Goal: Task Accomplishment & Management: Manage account settings

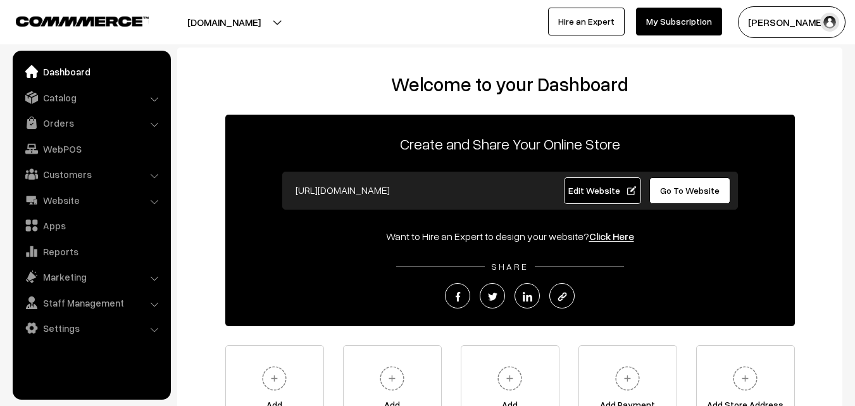
click at [67, 124] on link "Orders" at bounding box center [91, 122] width 151 height 23
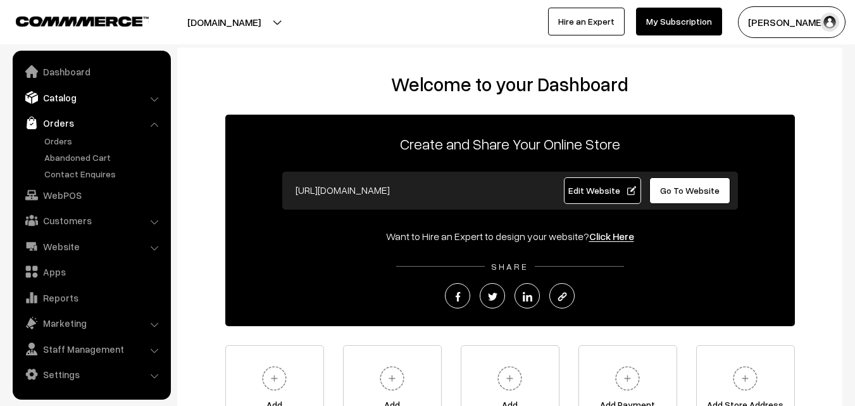
click at [65, 98] on link "Catalog" at bounding box center [91, 97] width 151 height 23
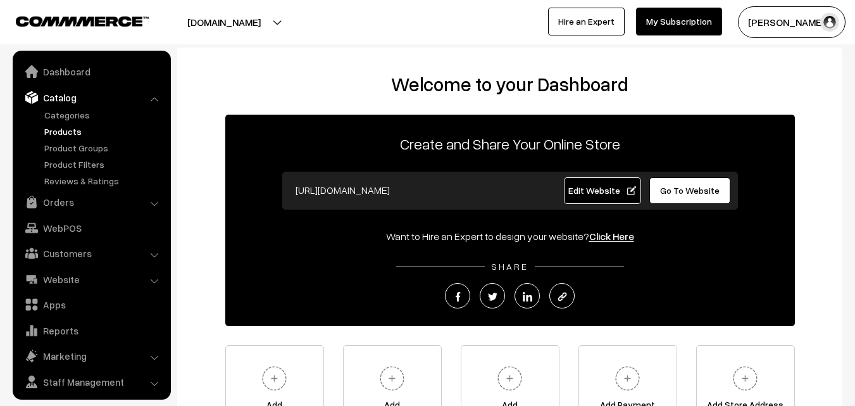
click at [68, 129] on link "Products" at bounding box center [103, 131] width 125 height 13
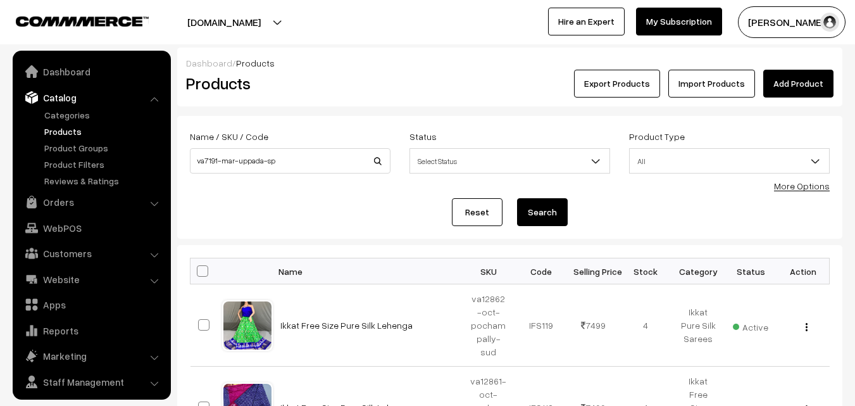
scroll to position [32, 0]
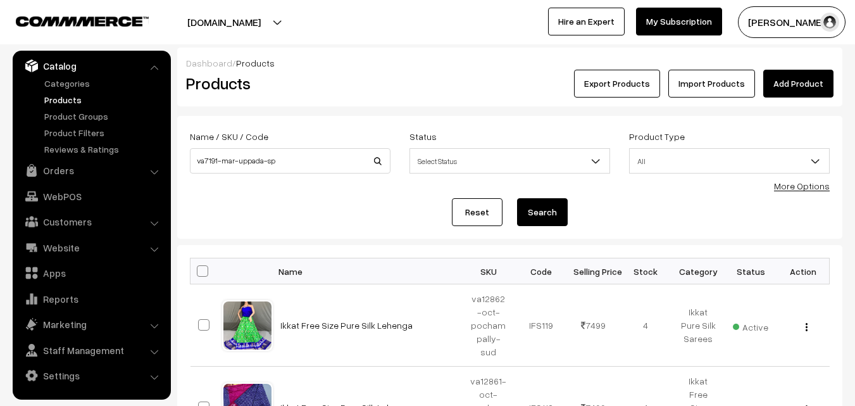
type input "va7191-mar-uppada-sp"
click at [541, 213] on button "Search" at bounding box center [542, 212] width 51 height 28
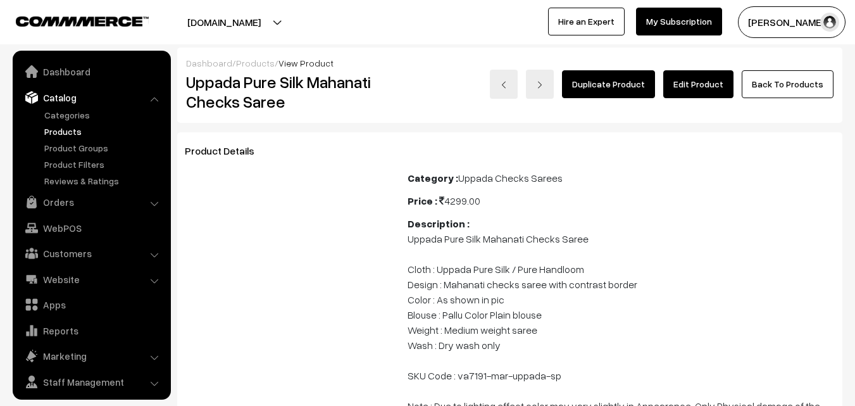
scroll to position [32, 0]
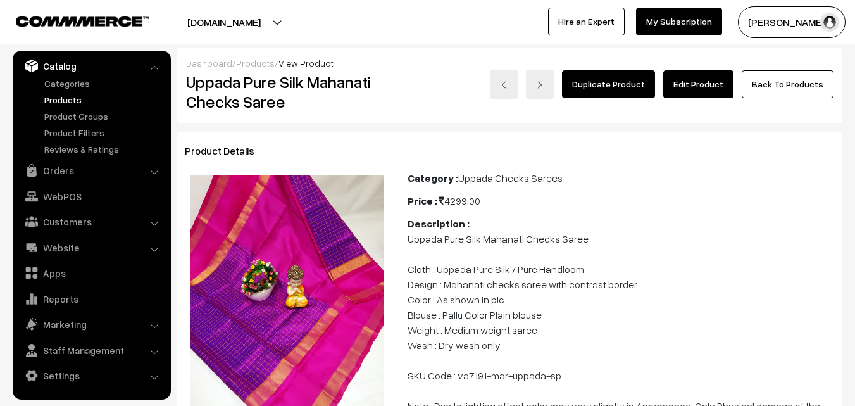
click at [693, 89] on link "Edit Product" at bounding box center [698, 84] width 70 height 28
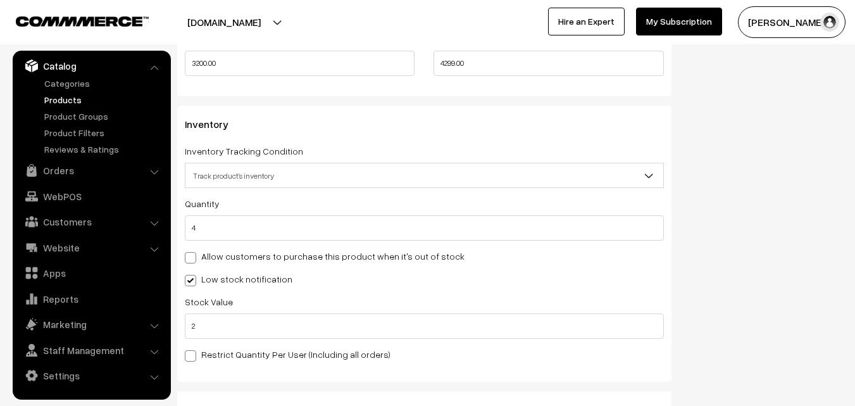
scroll to position [1202, 0]
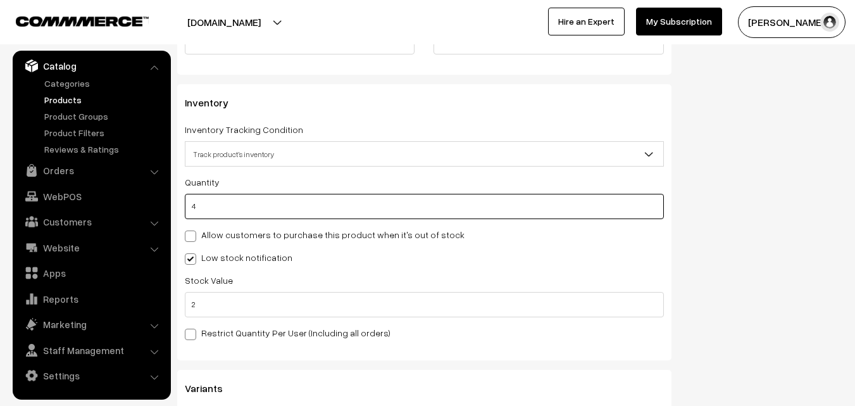
drag, startPoint x: 208, startPoint y: 209, endPoint x: 188, endPoint y: 210, distance: 19.6
click at [188, 210] on input "4" at bounding box center [424, 206] width 479 height 25
type input "0"
type input "4"
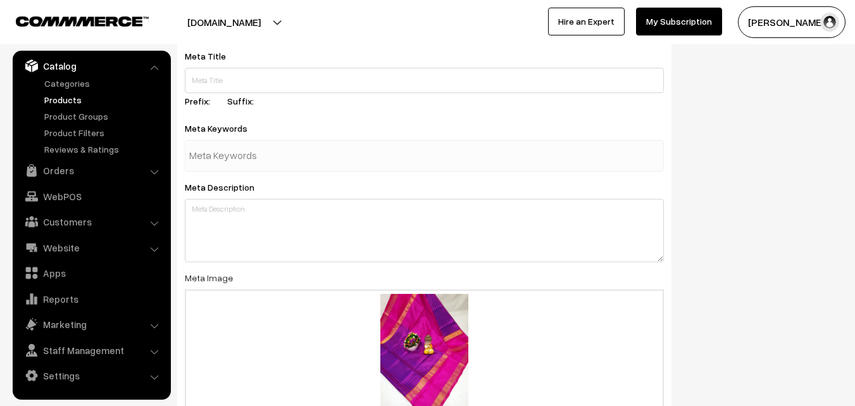
scroll to position [1957, 0]
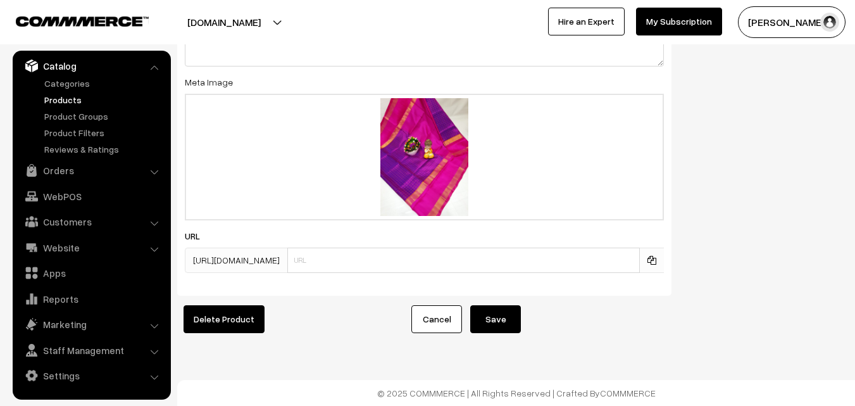
type input "0"
click at [486, 306] on button "Save" at bounding box center [495, 319] width 51 height 28
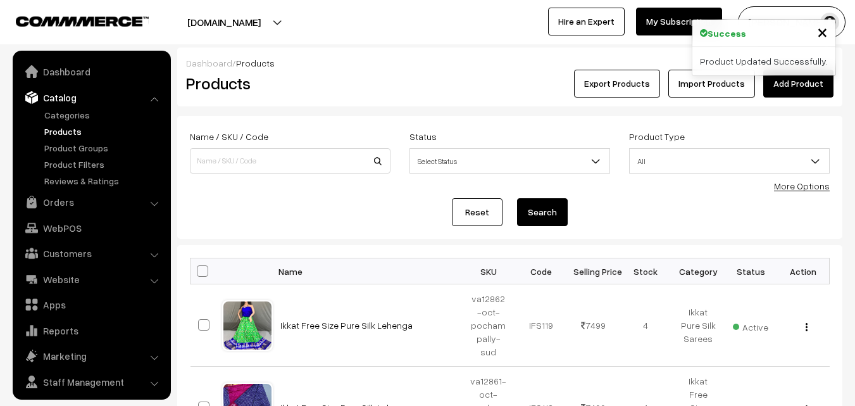
scroll to position [32, 0]
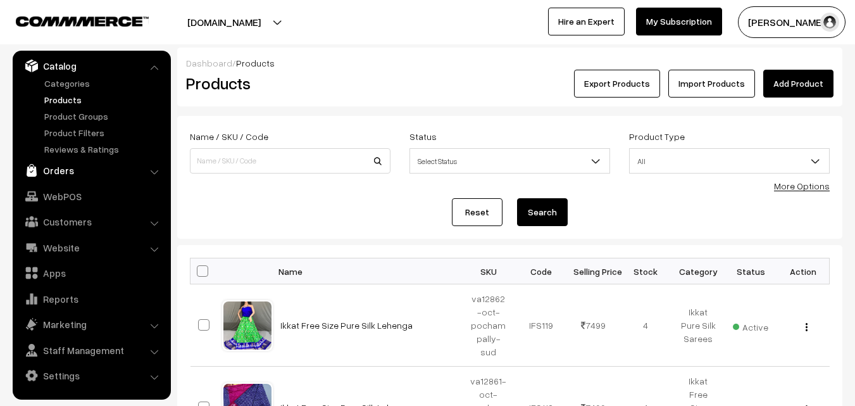
click at [70, 168] on link "Orders" at bounding box center [91, 170] width 151 height 23
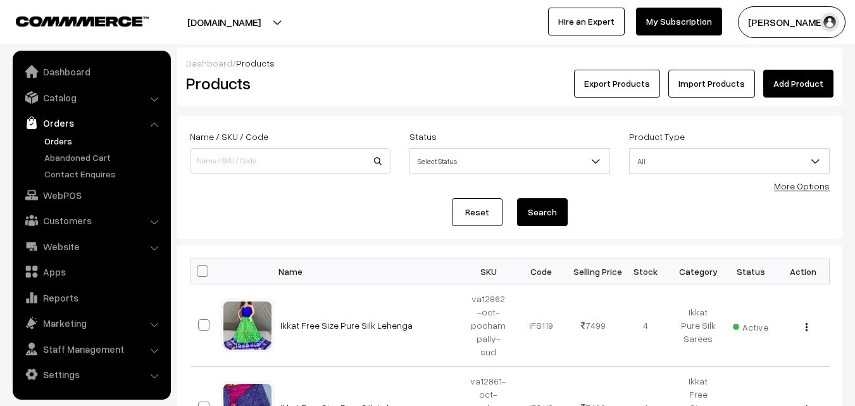
click at [66, 142] on link "Orders" at bounding box center [103, 140] width 125 height 13
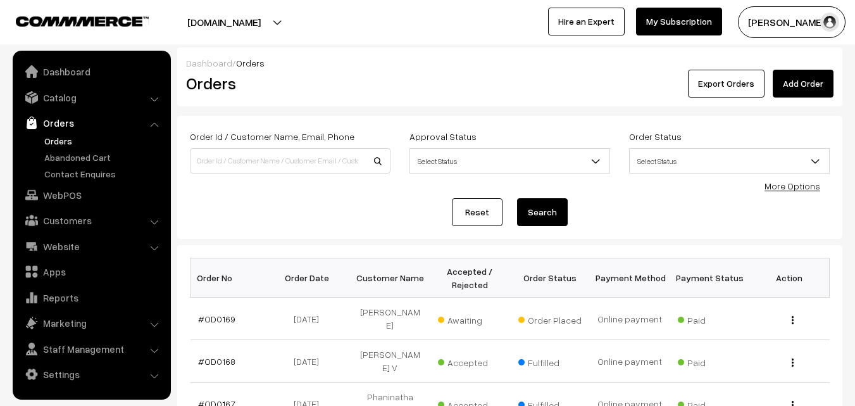
click at [218, 316] on link "#OD0169" at bounding box center [216, 318] width 37 height 11
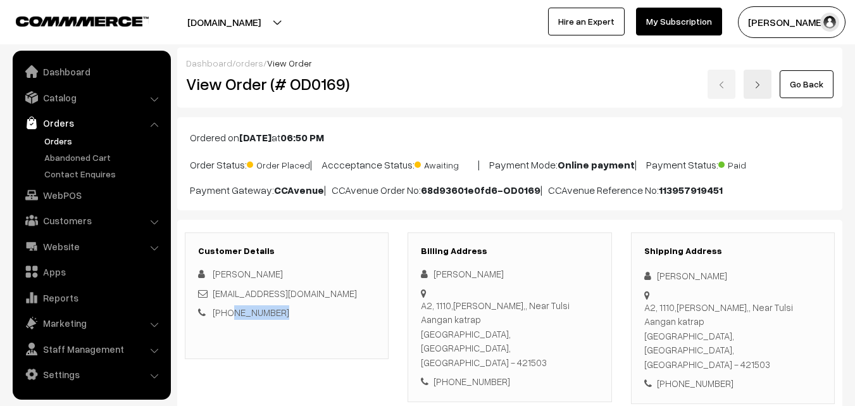
click at [775, 27] on button "[PERSON_NAME]" at bounding box center [792, 22] width 108 height 32
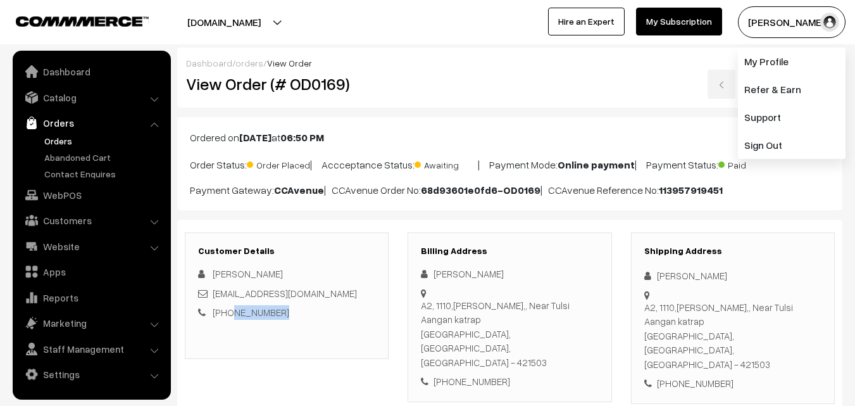
click at [668, 23] on link "My Subscription" at bounding box center [679, 22] width 86 height 28
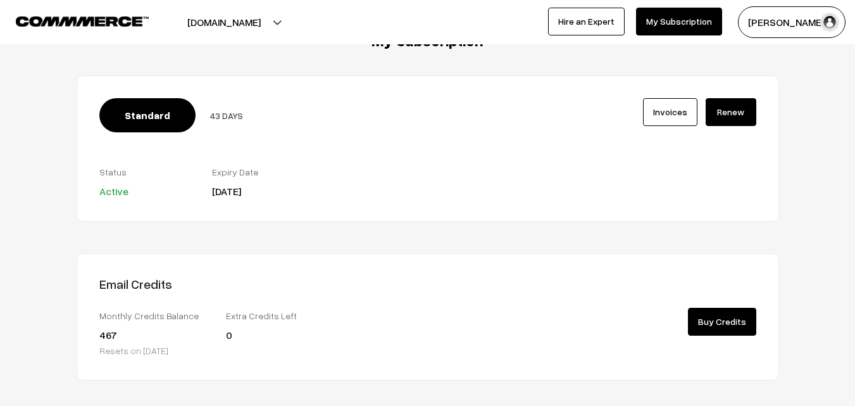
scroll to position [63, 0]
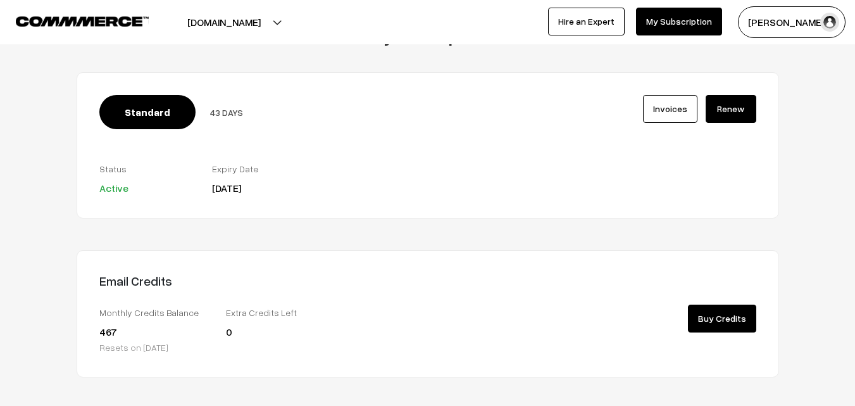
click at [670, 106] on link "Invoices" at bounding box center [670, 109] width 54 height 28
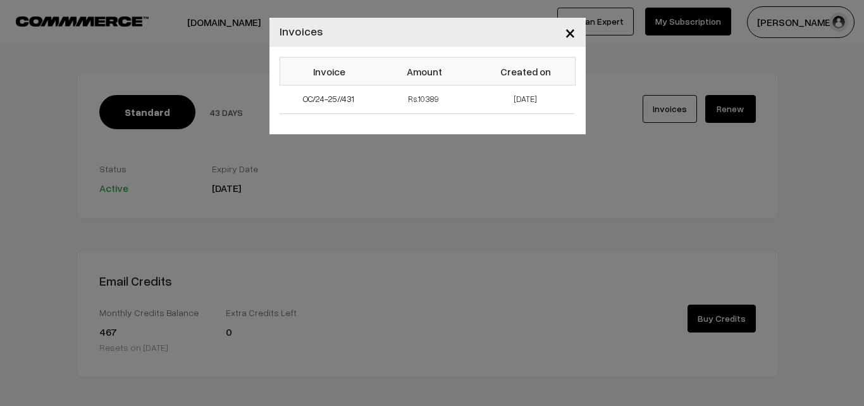
click at [568, 33] on span "×" at bounding box center [570, 31] width 11 height 23
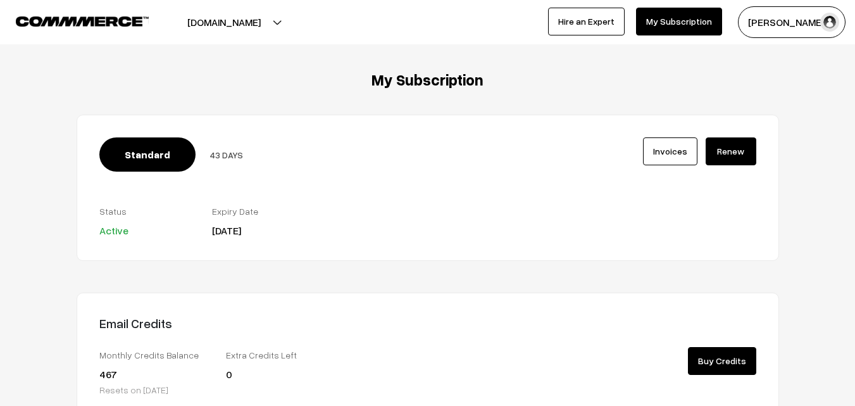
scroll to position [0, 0]
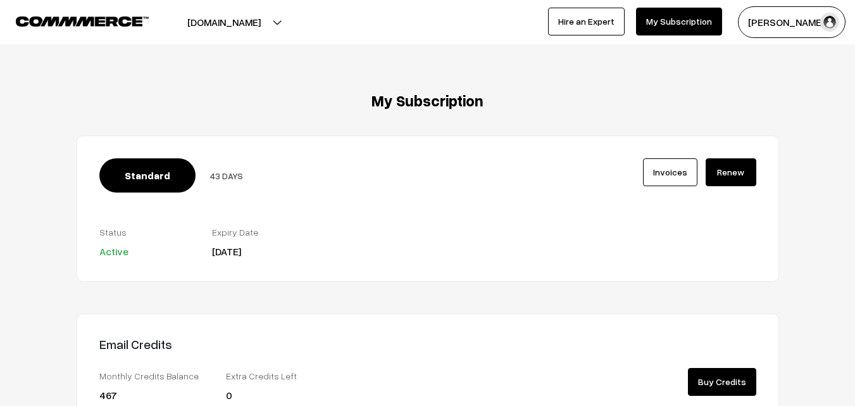
click at [80, 22] on img at bounding box center [82, 20] width 133 height 9
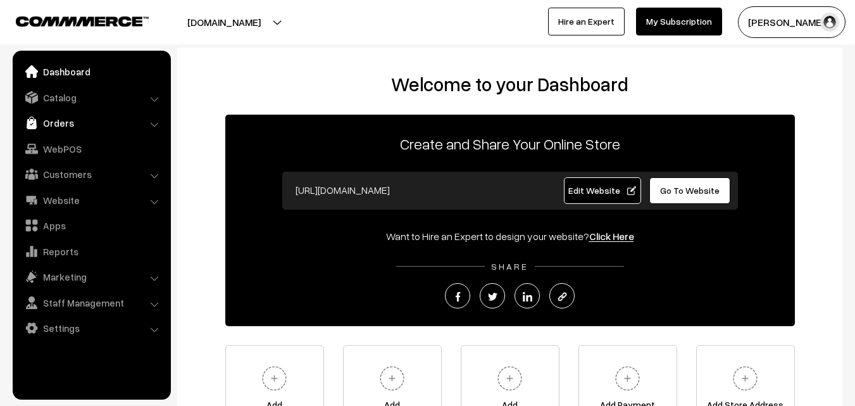
click at [73, 125] on link "Orders" at bounding box center [91, 122] width 151 height 23
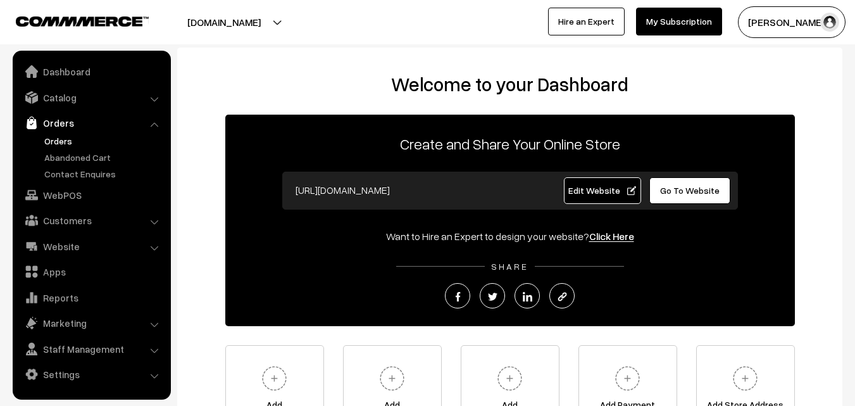
click at [65, 140] on link "Orders" at bounding box center [103, 140] width 125 height 13
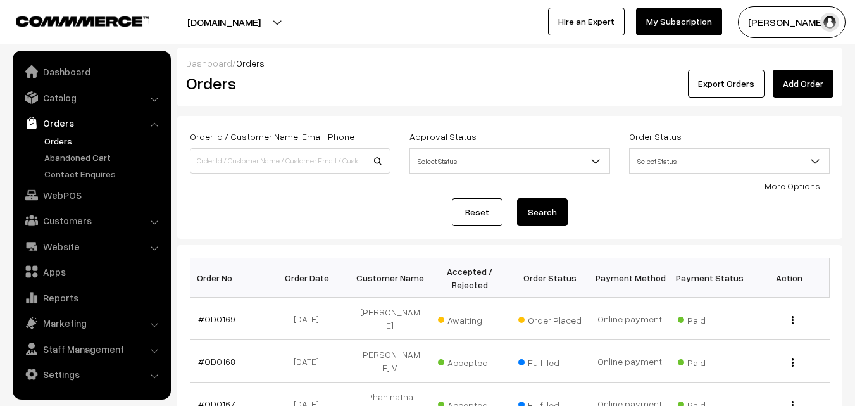
click at [206, 315] on link "#OD0169" at bounding box center [216, 318] width 37 height 11
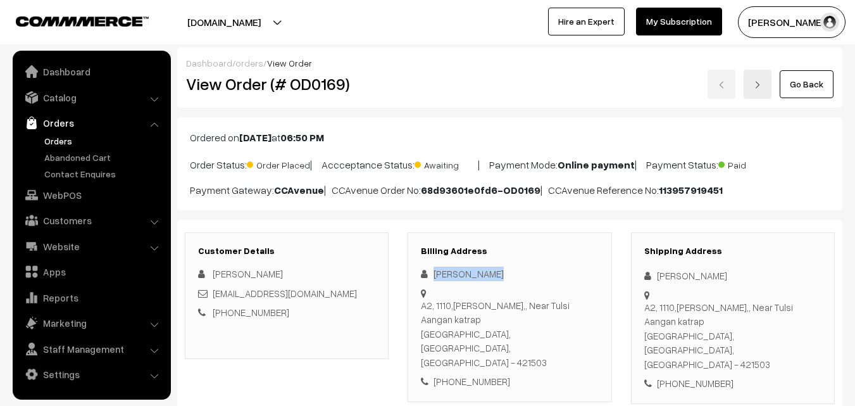
click at [496, 273] on div "[PERSON_NAME]" at bounding box center [509, 273] width 177 height 15
